Goal: Task Accomplishment & Management: Use online tool/utility

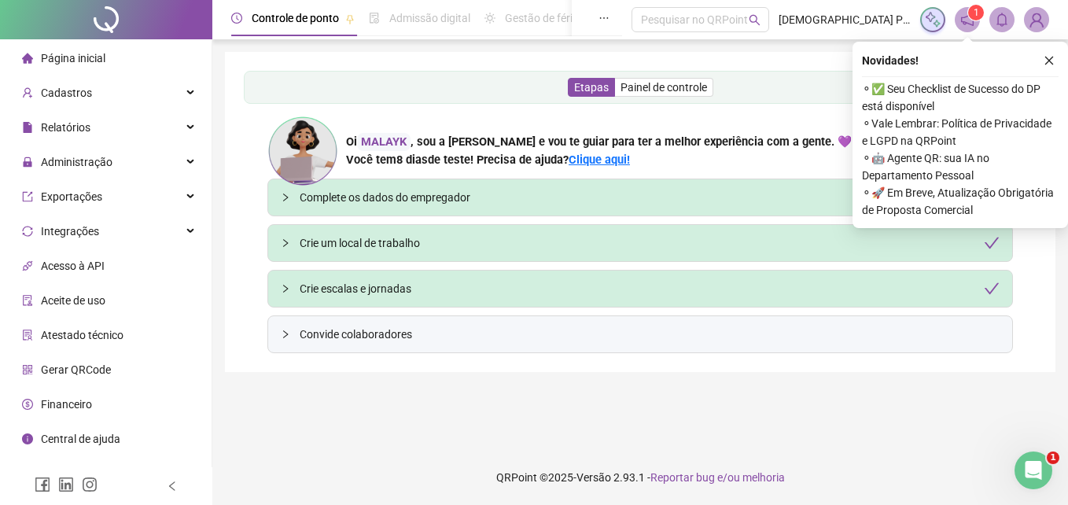
click at [817, 105] on div "Etapas Painel de controle Oi MALAYK , sou a [PERSON_NAME] e vou te guiar para t…" at bounding box center [640, 212] width 793 height 282
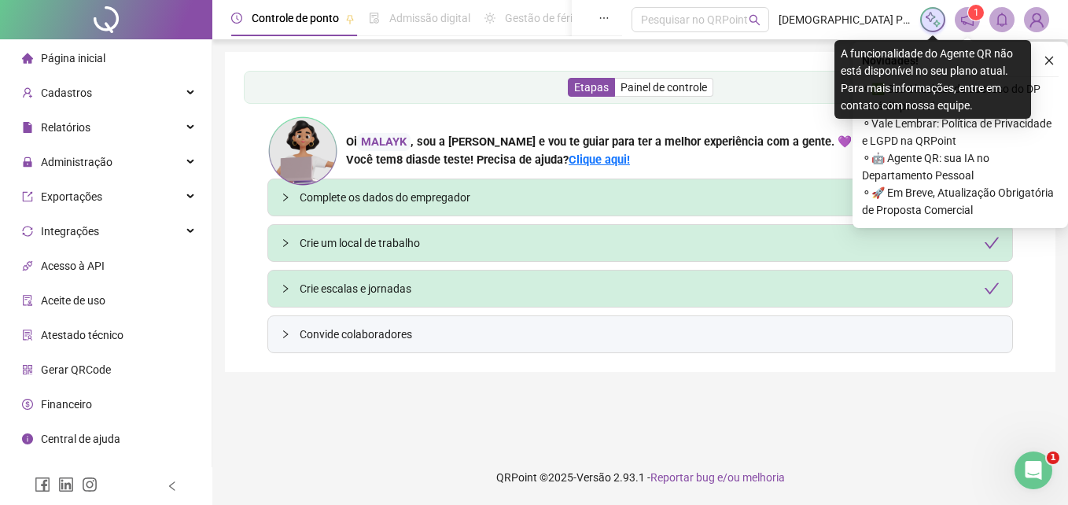
click at [931, 22] on img at bounding box center [932, 19] width 17 height 17
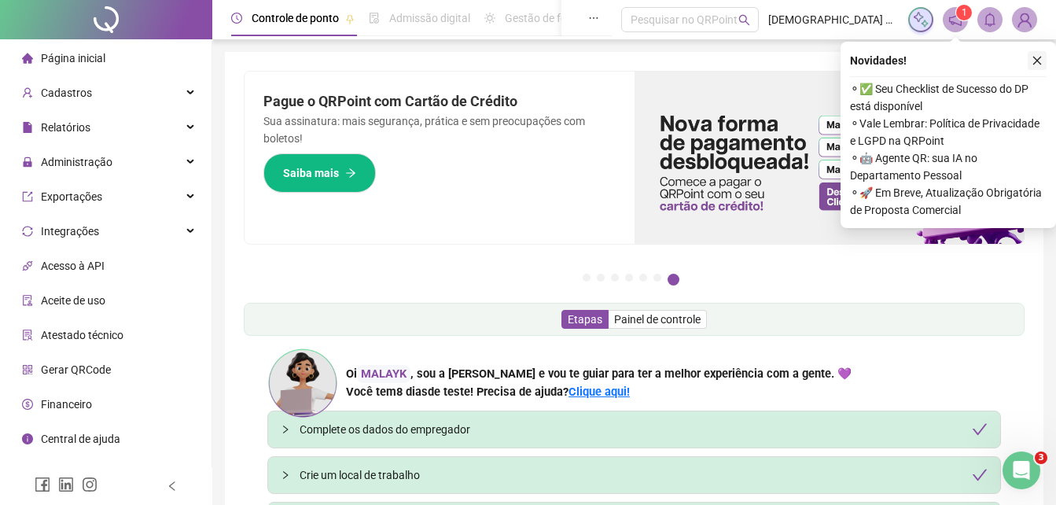
click at [1037, 57] on icon "close" at bounding box center [1037, 60] width 11 height 11
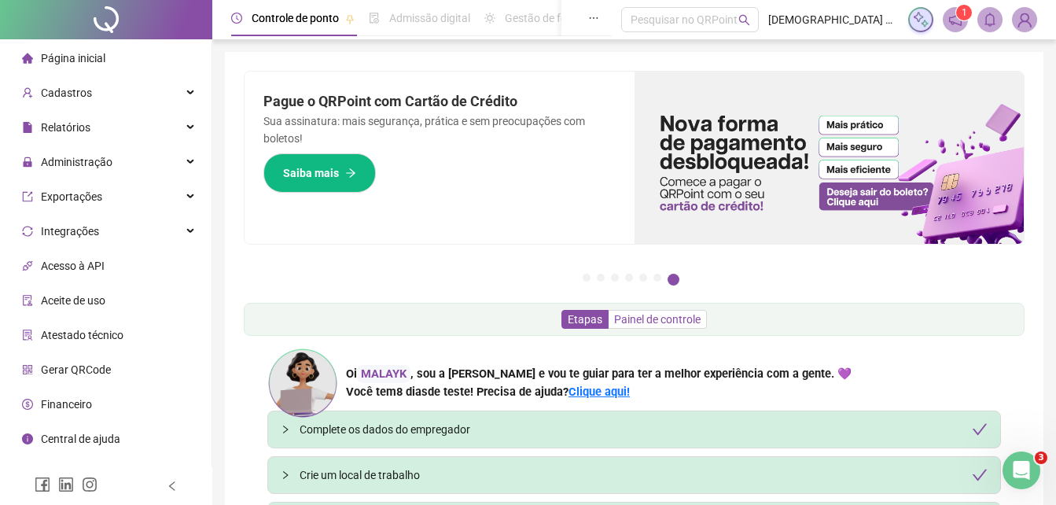
click at [623, 314] on span "Painel de controle" at bounding box center [657, 319] width 87 height 13
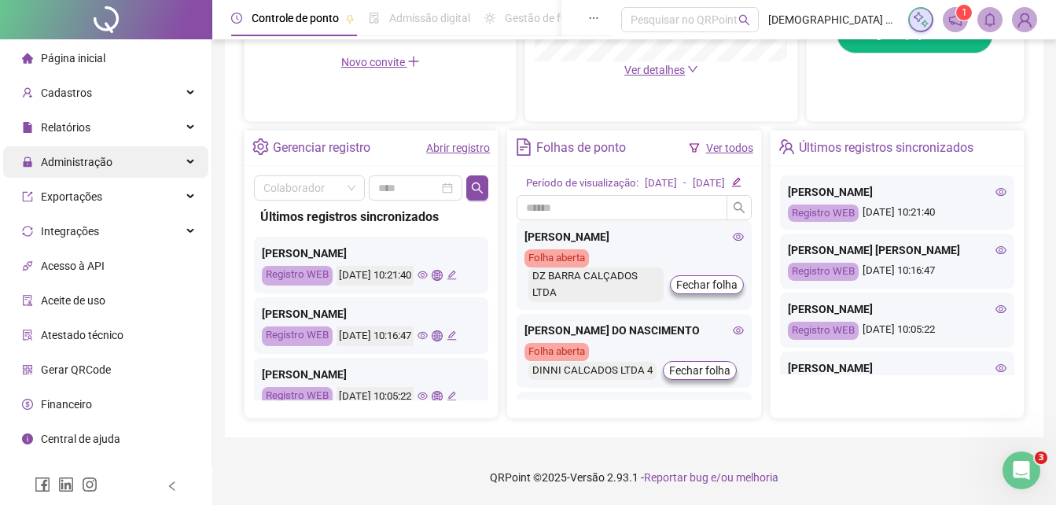
click at [98, 165] on span "Administração" at bounding box center [77, 162] width 72 height 13
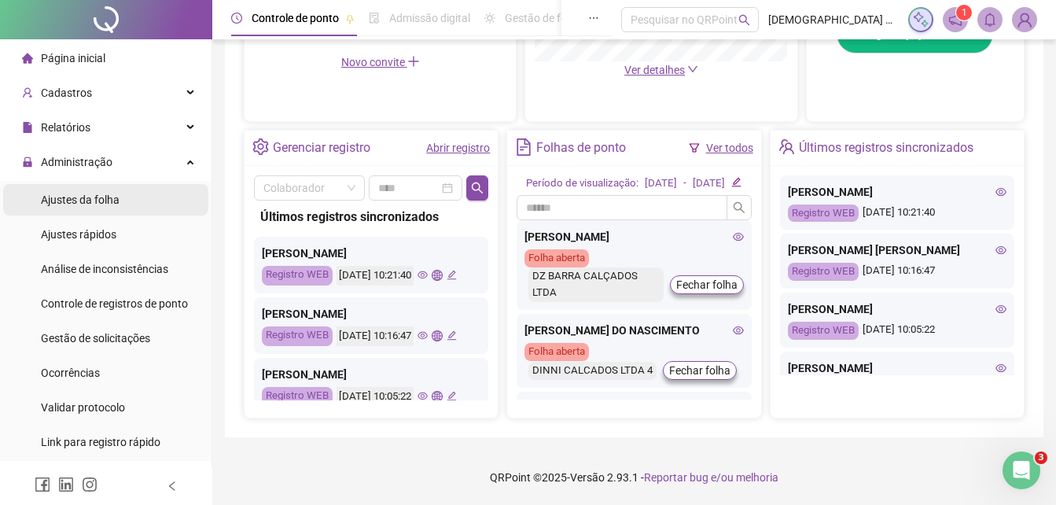
click at [97, 200] on span "Ajustes da folha" at bounding box center [80, 200] width 79 height 13
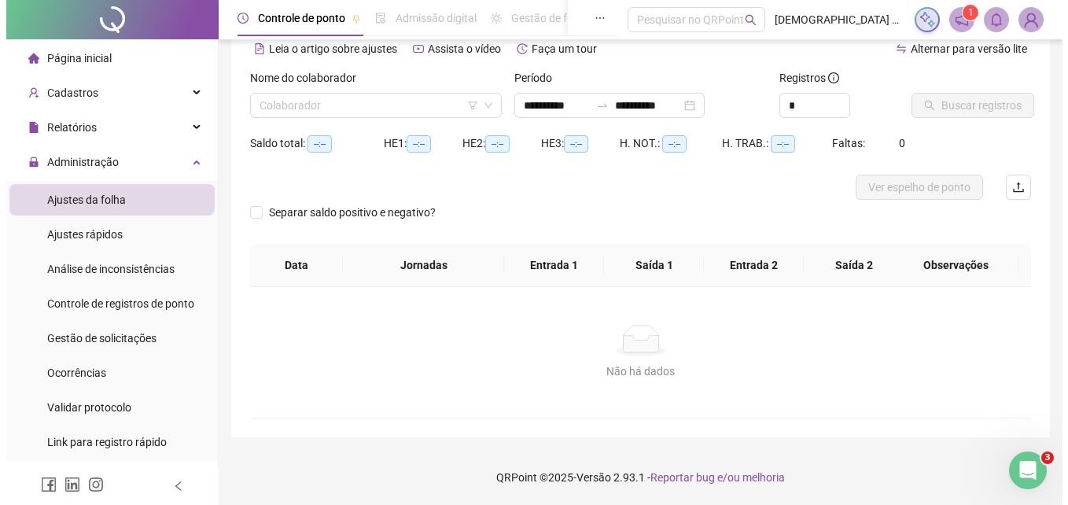
scroll to position [76, 0]
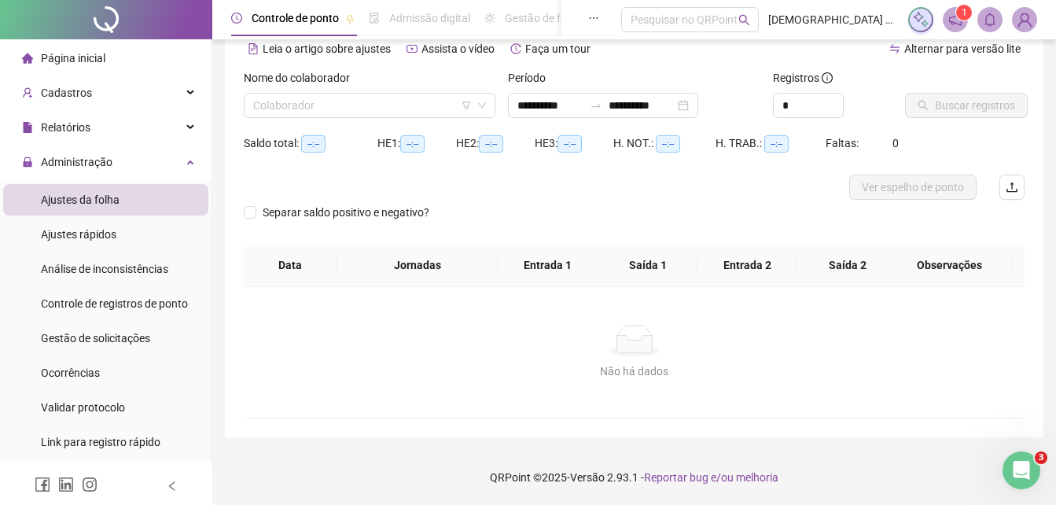
type input "**********"
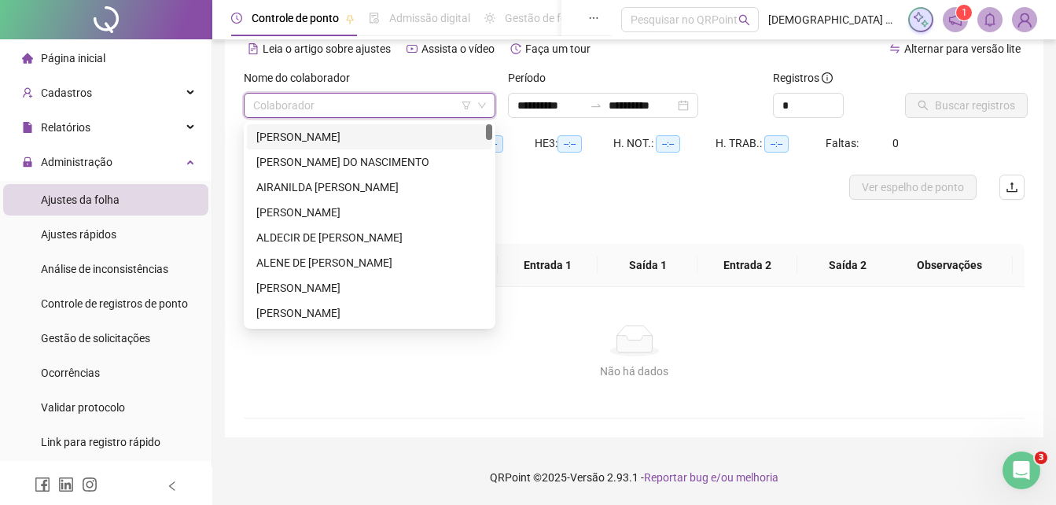
click at [361, 102] on input "search" at bounding box center [362, 106] width 219 height 24
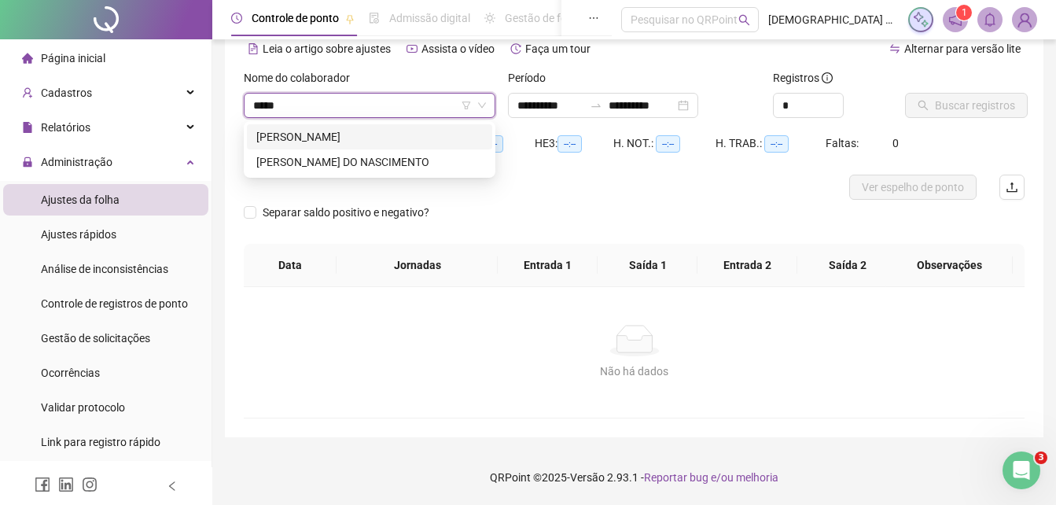
type input "******"
click at [391, 164] on div "[PERSON_NAME] DO NASCIMENTO" at bounding box center [369, 161] width 227 height 17
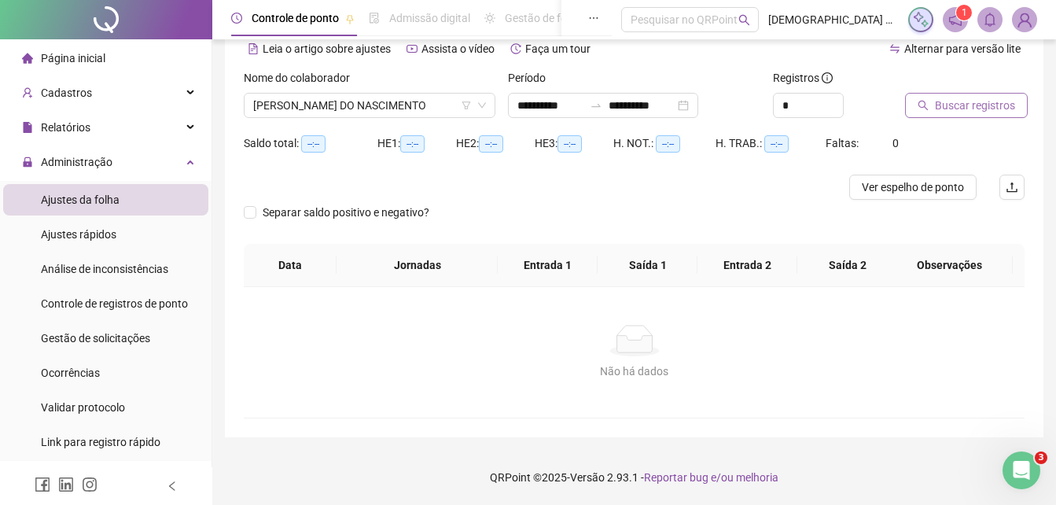
click at [948, 97] on span "Buscar registros" at bounding box center [975, 105] width 80 height 17
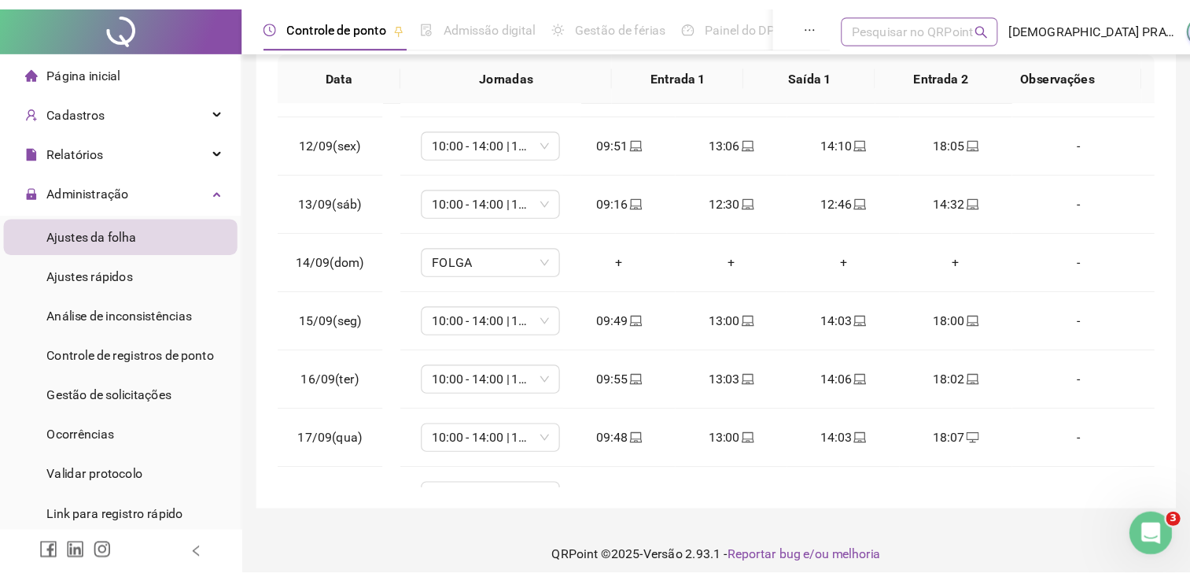
scroll to position [267, 0]
